Goal: Task Accomplishment & Management: Complete application form

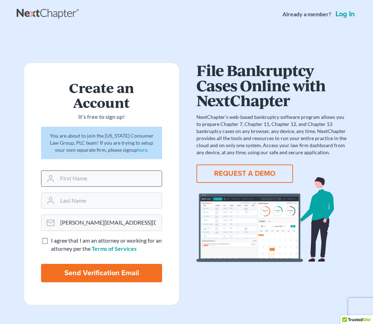
click at [71, 181] on input "text" at bounding box center [109, 179] width 104 height 16
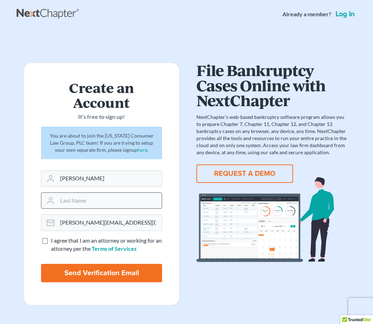
type input "ashley"
click at [71, 204] on input "text" at bounding box center [109, 201] width 104 height 16
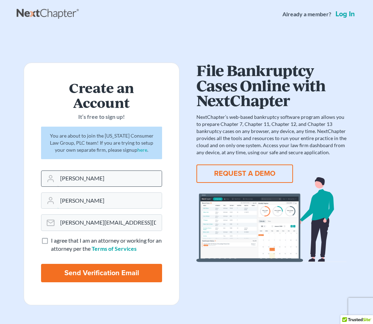
type input "Lee"
click at [64, 178] on input "ashley" at bounding box center [109, 179] width 104 height 16
type input "Ashley"
click at [51, 241] on label "I agree that I am an attorney or working for an attorney per the Terms of Servi…" at bounding box center [106, 245] width 111 height 16
click at [54, 241] on input "I agree that I am an attorney or working for an attorney per the Terms of Servi…" at bounding box center [56, 239] width 5 height 5
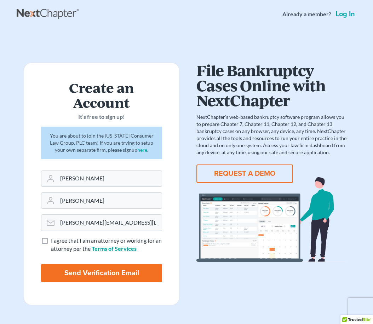
checkbox input "true"
click at [87, 271] on input "Send Verification Email" at bounding box center [101, 273] width 121 height 18
type input "Thinking..."
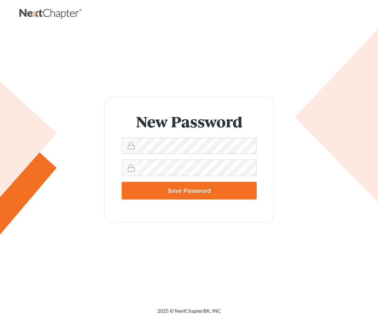
click at [164, 190] on input "Save Password" at bounding box center [189, 191] width 135 height 18
type input "Thinking..."
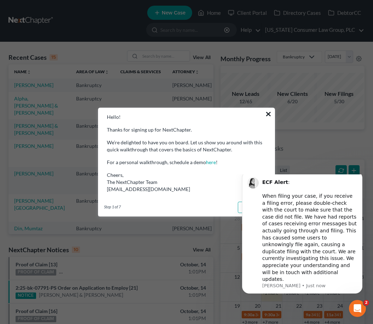
click at [269, 113] on button "×" at bounding box center [268, 113] width 7 height 11
